Goal: Information Seeking & Learning: Learn about a topic

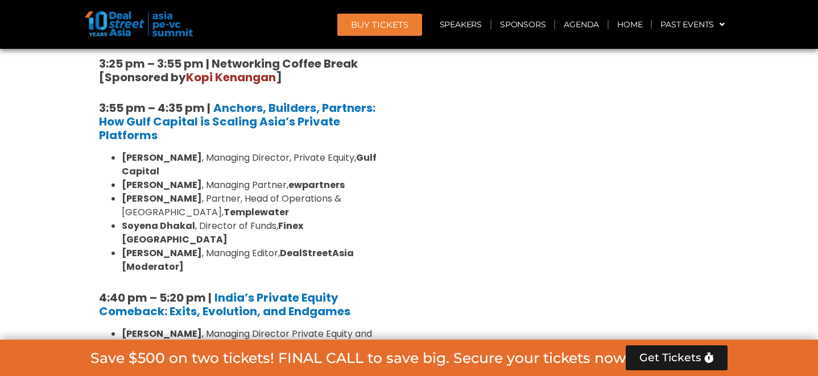
scroll to position [2015, 0]
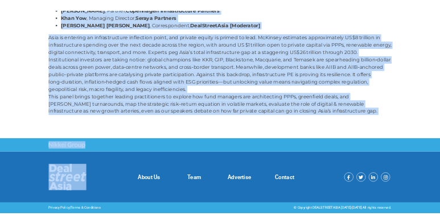
scroll to position [301, 0]
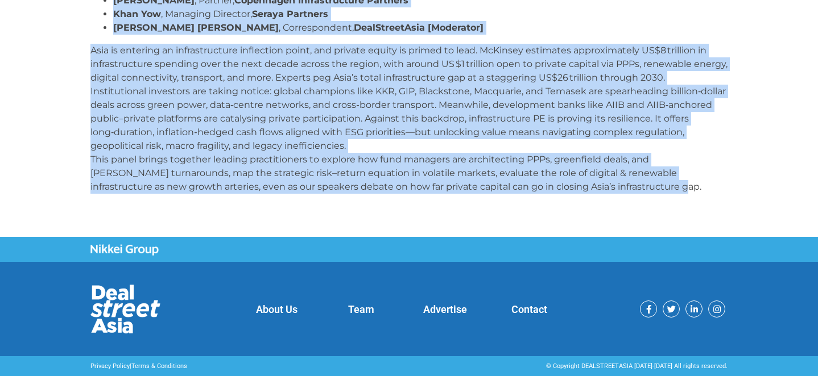
drag, startPoint x: 96, startPoint y: 155, endPoint x: 600, endPoint y: 196, distance: 505.5
click at [601, 196] on div "Asia’s Infrastructure Revolution: The Multi-Trillion-Dollar opportunity? [PERSO…" at bounding box center [409, 71] width 648 height 276
copy div "Lore’i Dolorsitametco Adipiscing: Eli Seddo-Eiusmodt-Incidi utlaboreetd? Magna …"
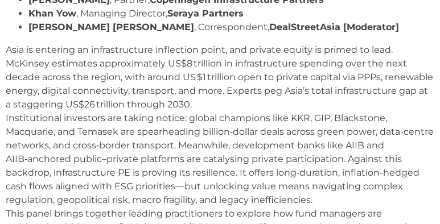
click at [105, 130] on p "Asia is entering an infrastructure inflection point, and private equity is prim…" at bounding box center [220, 159] width 428 height 232
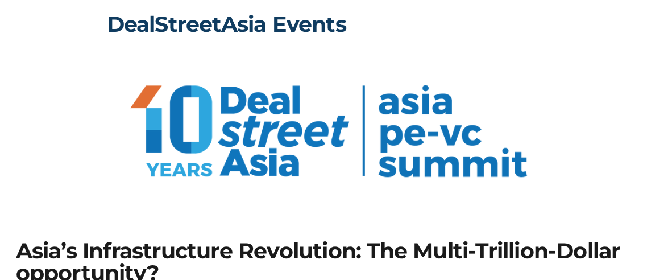
scroll to position [0, 0]
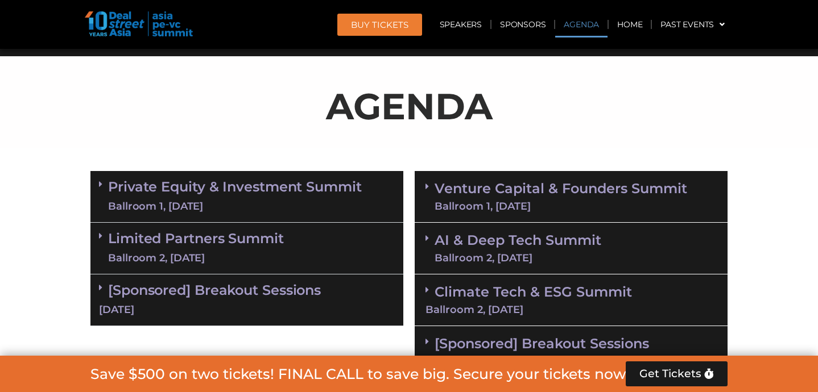
scroll to position [675, 0]
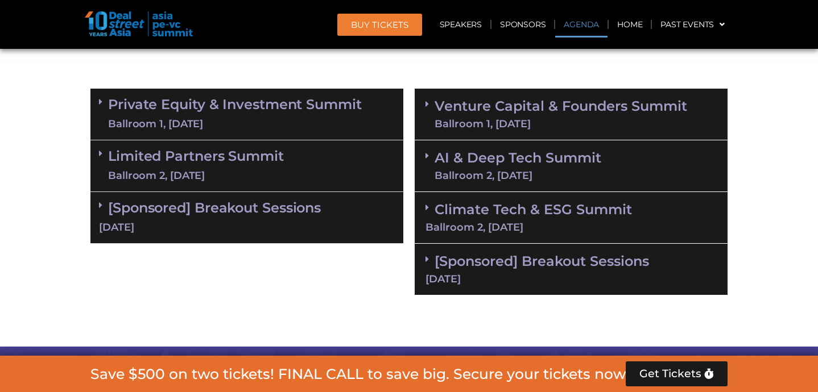
click at [217, 106] on link "Private Equity & Investment Summit Ballroom 1, [DATE]" at bounding box center [235, 114] width 254 height 34
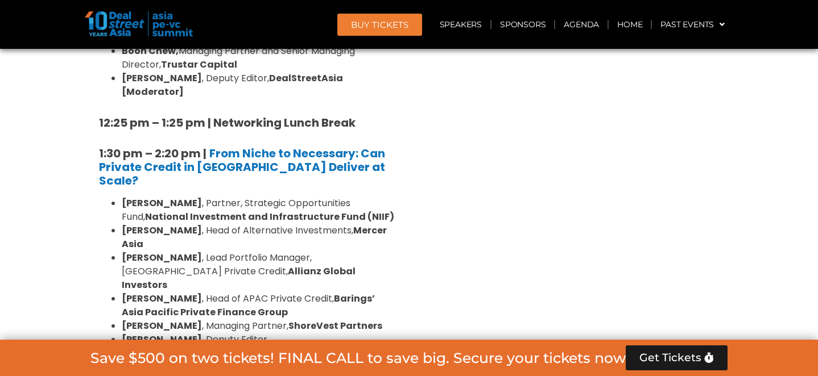
scroll to position [1481, 0]
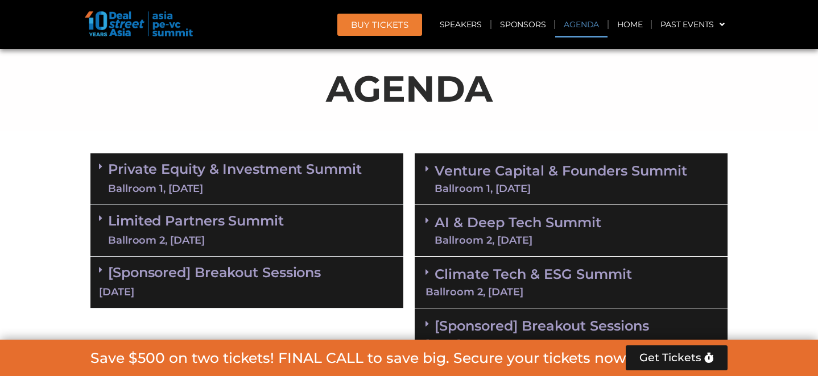
scroll to position [664, 0]
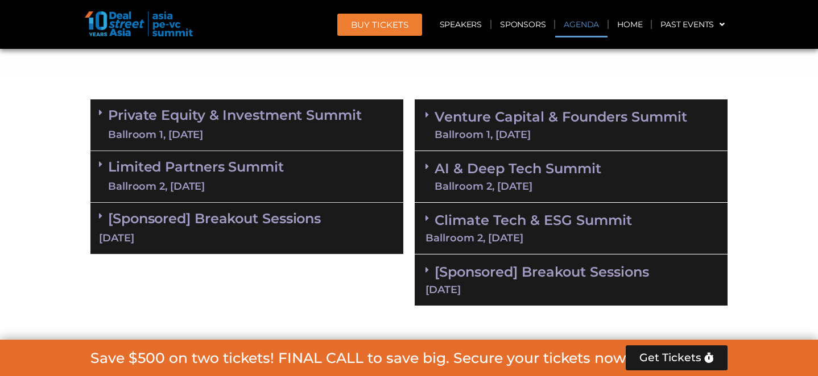
click at [283, 119] on link "Private Equity & Investment Summit Ballroom 1, [DATE]" at bounding box center [235, 125] width 254 height 34
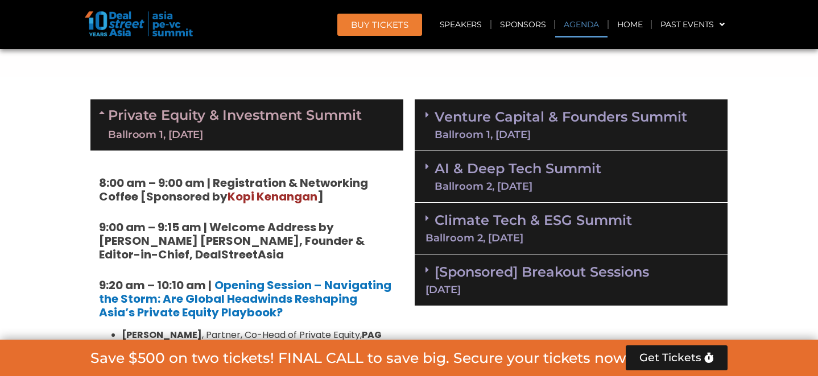
click at [525, 235] on div "Ballroom 2, [DATE]" at bounding box center [570, 238] width 291 height 10
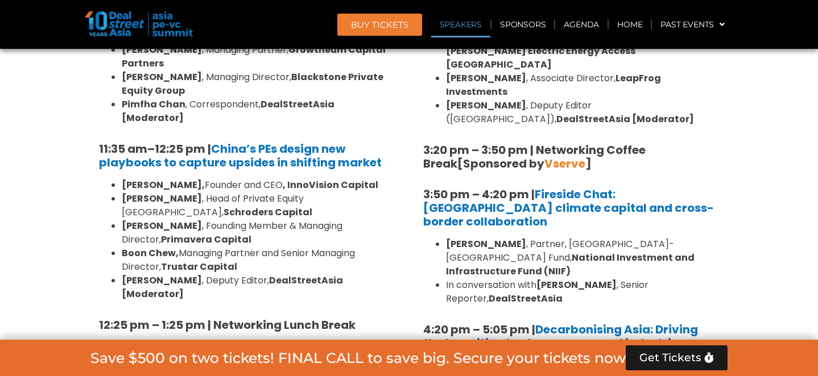
scroll to position [1402, 0]
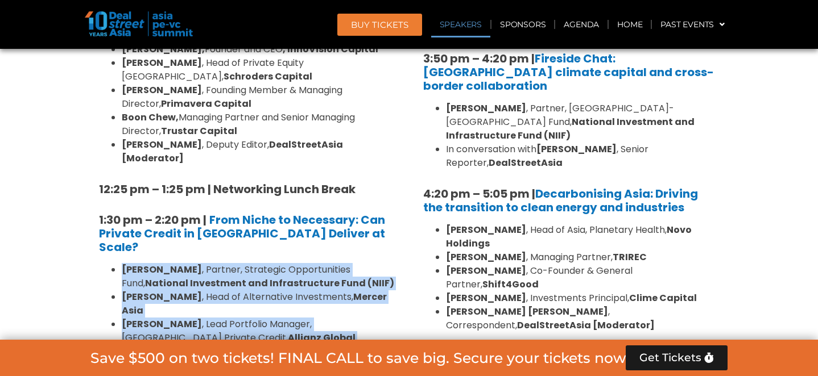
drag, startPoint x: 123, startPoint y: 173, endPoint x: 210, endPoint y: 292, distance: 147.7
click at [210, 292] on ul "[PERSON_NAME] , Partner, Strategic Opportunities Fund, National Investment and …" at bounding box center [247, 345] width 296 height 164
copy ul "[PERSON_NAME] , Partner, Strategic Opportunities Fund, National Investment and …"
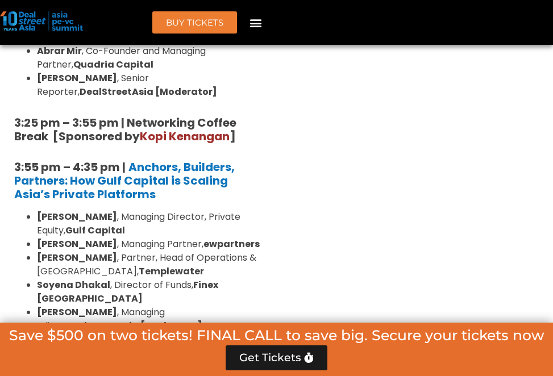
scroll to position [2172, 0]
